Goal: Information Seeking & Learning: Learn about a topic

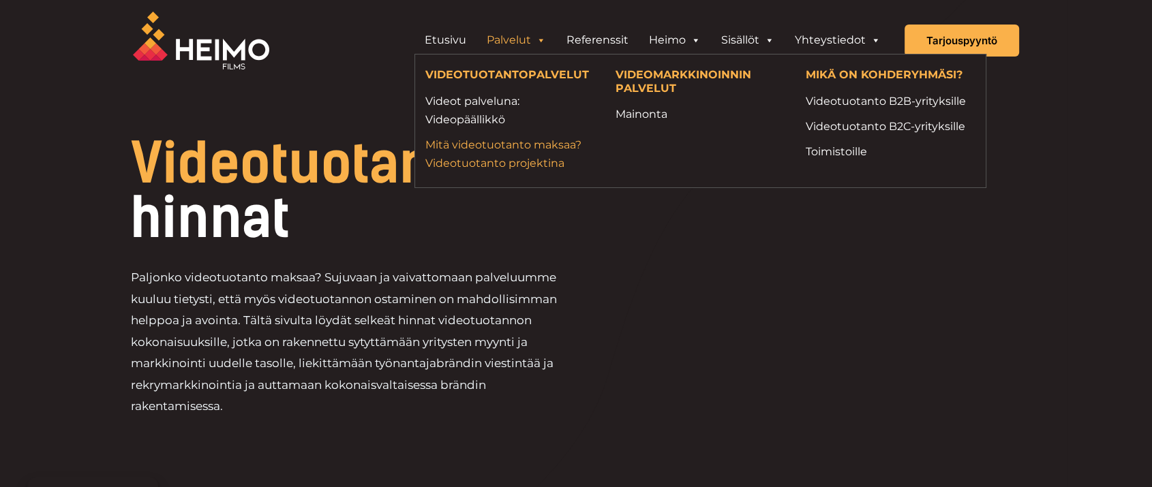
click at [496, 146] on link "Mitä videotuotanto maksaa? Videotuotanto projektina" at bounding box center [510, 154] width 170 height 37
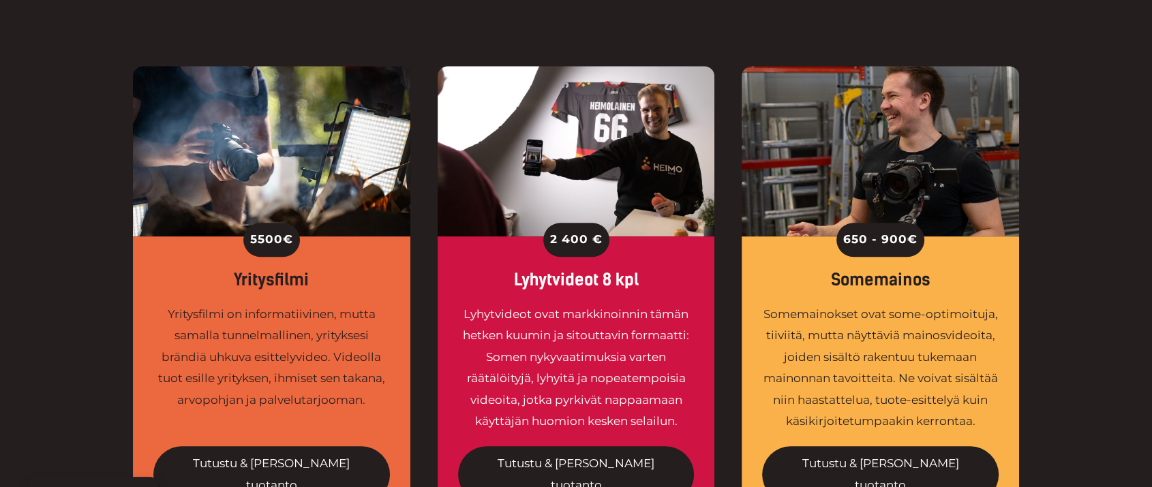
scroll to position [1047, 0]
drag, startPoint x: 596, startPoint y: 195, endPoint x: 529, endPoint y: 200, distance: 66.3
click at [529, 223] on div "2 400 €" at bounding box center [576, 240] width 236 height 34
click at [573, 223] on div "2 400 €" at bounding box center [576, 240] width 66 height 34
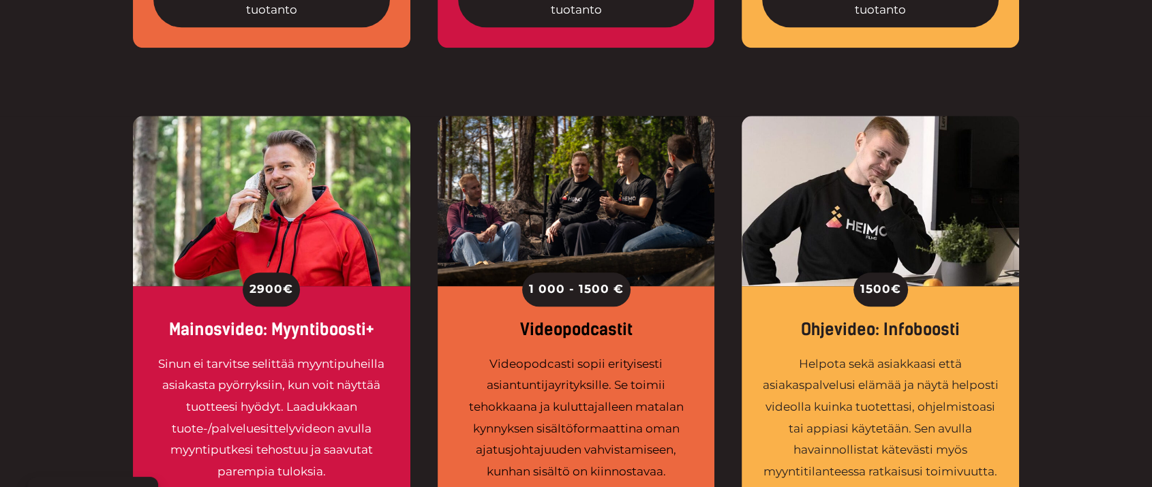
scroll to position [1523, 0]
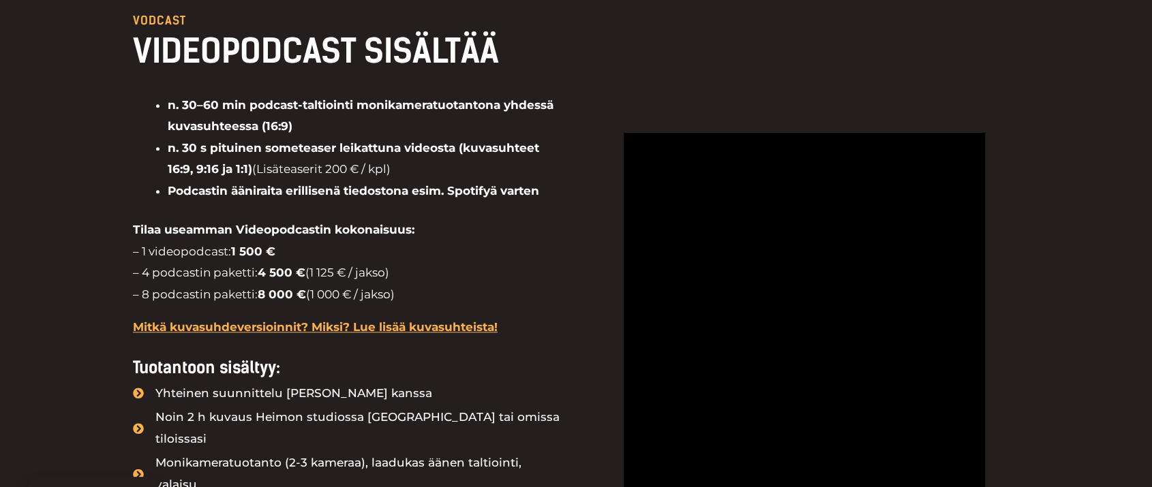
scroll to position [1511, 0]
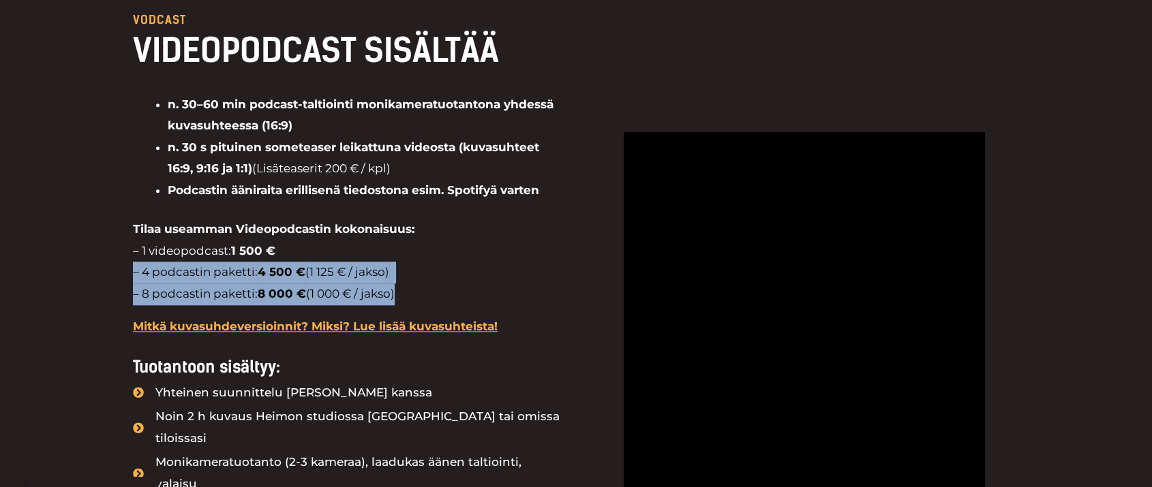
drag, startPoint x: 423, startPoint y: 298, endPoint x: 82, endPoint y: 266, distance: 342.9
click at [82, 266] on div "VODCAST VIDEOPODCAST SISÄLTÄÄ n. 30–60 min podcast-taltiointi monikameratuotant…" at bounding box center [576, 491] width 1152 height 1091
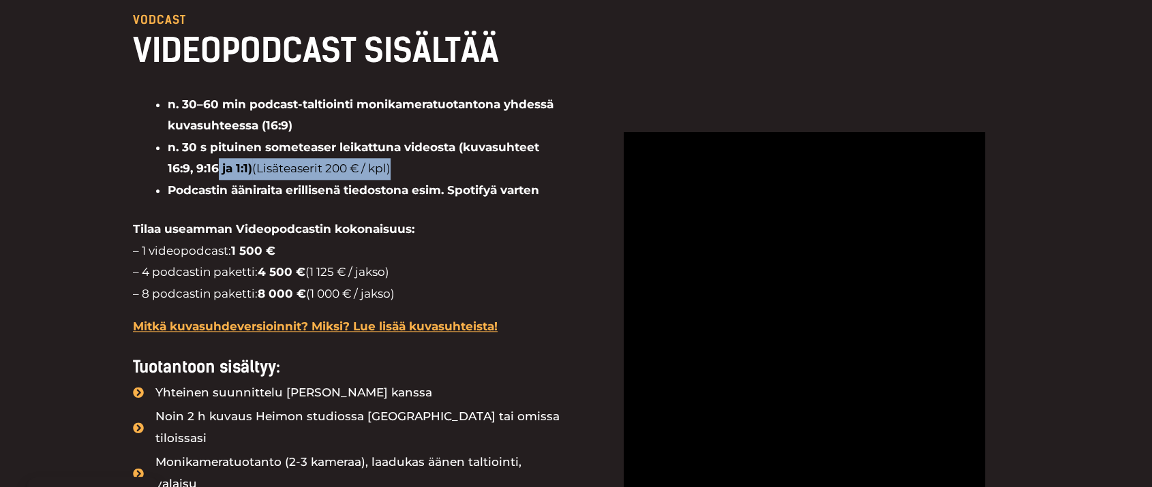
drag, startPoint x: 418, startPoint y: 175, endPoint x: 212, endPoint y: 179, distance: 206.5
click at [212, 179] on ul "n. 30–60 min podcast-taltiointi monikameratuotantona yhdessä kuvasuhteessa (16:…" at bounding box center [365, 148] width 395 height 108
click at [337, 180] on li "Podcastin ääniraita erillisenä tiedostona esim. Spotifyä varten" at bounding box center [365, 191] width 395 height 22
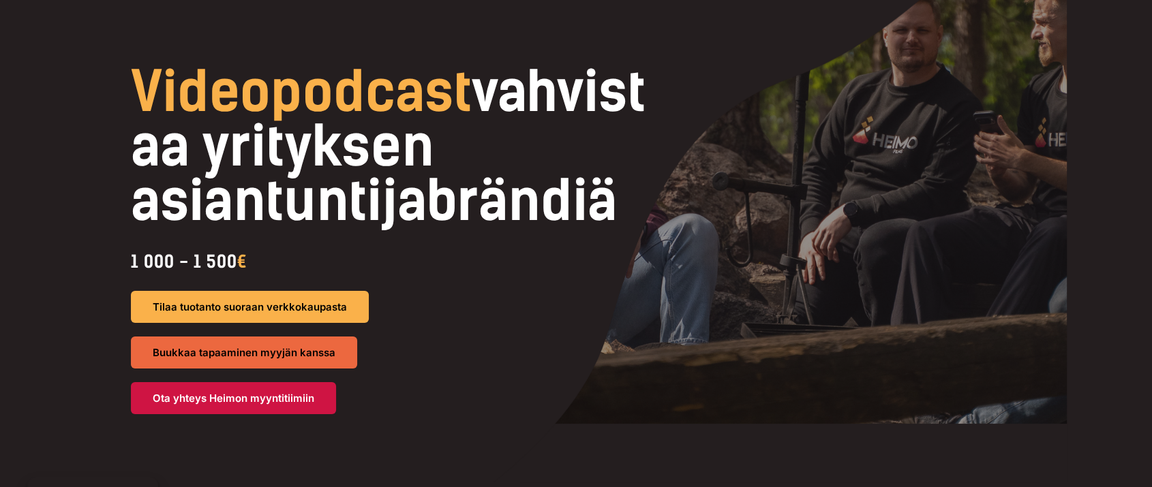
scroll to position [0, 0]
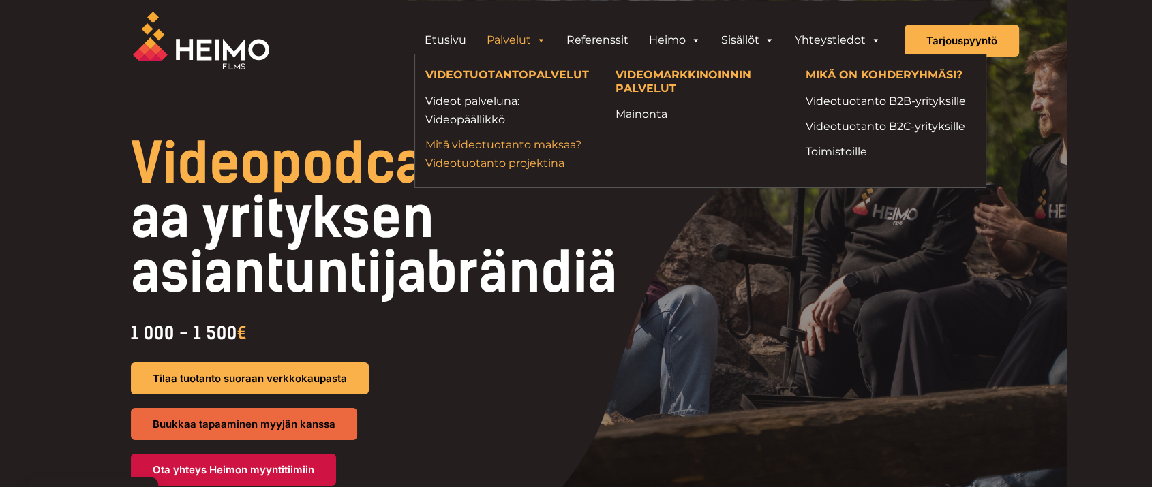
click at [497, 144] on link "Mitä videotuotanto maksaa? Videotuotanto projektina" at bounding box center [510, 154] width 170 height 37
